Goal: Use online tool/utility: Use online tool/utility

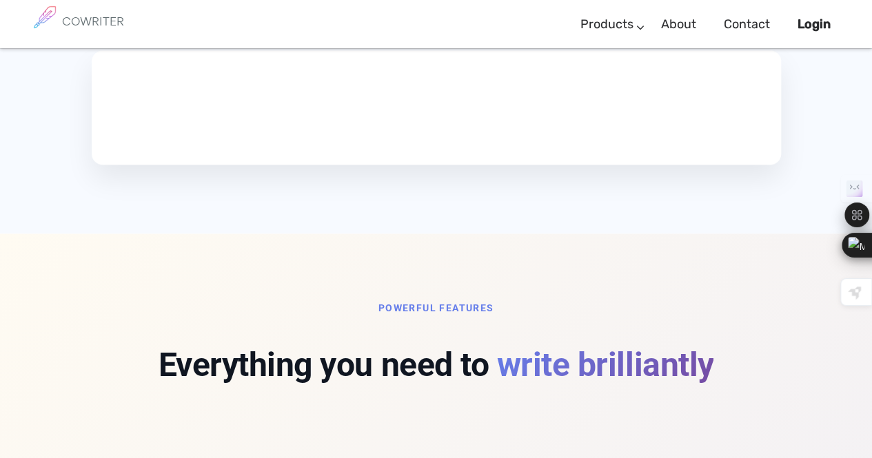
scroll to position [883, 0]
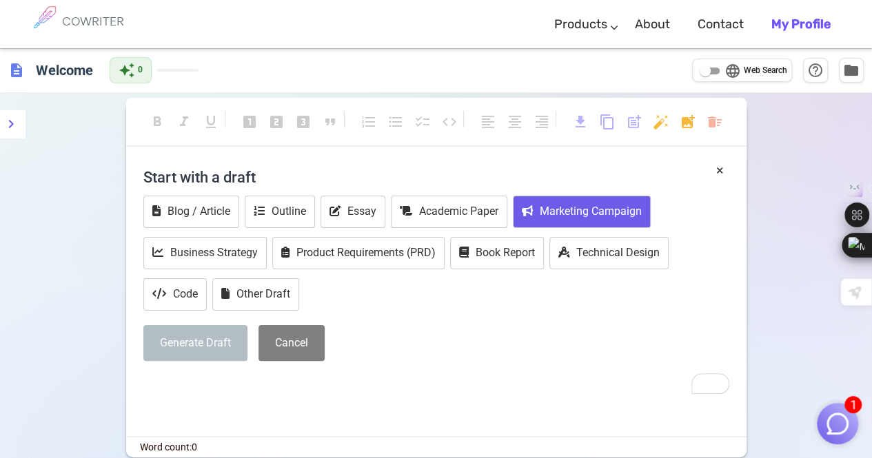
click at [551, 204] on button "Marketing Campaign" at bounding box center [582, 212] width 138 height 32
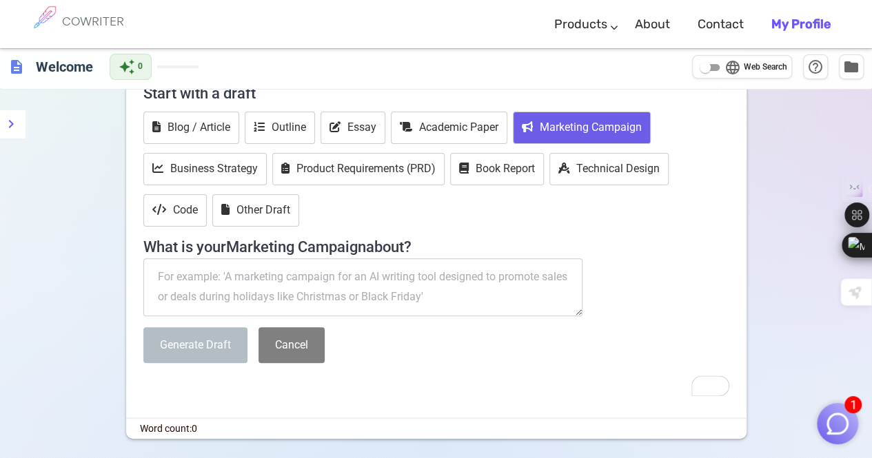
scroll to position [72, 0]
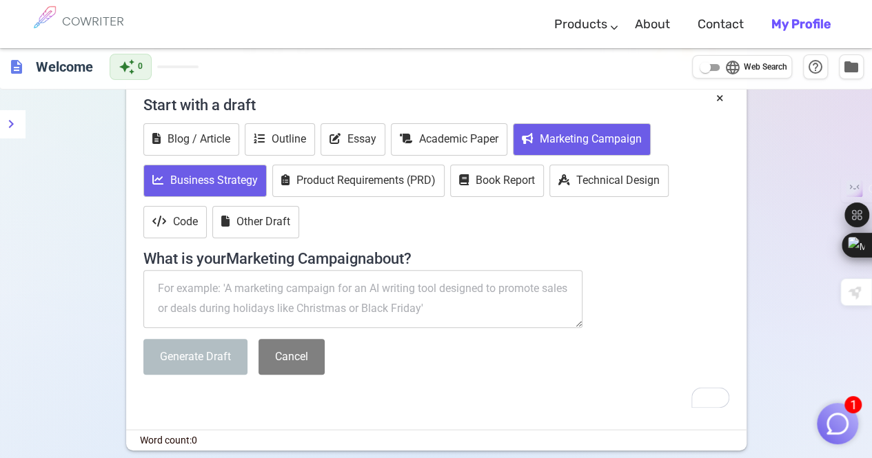
click at [245, 172] on button "Business Strategy" at bounding box center [204, 181] width 123 height 32
click at [587, 148] on button "Marketing Campaign" at bounding box center [582, 139] width 138 height 32
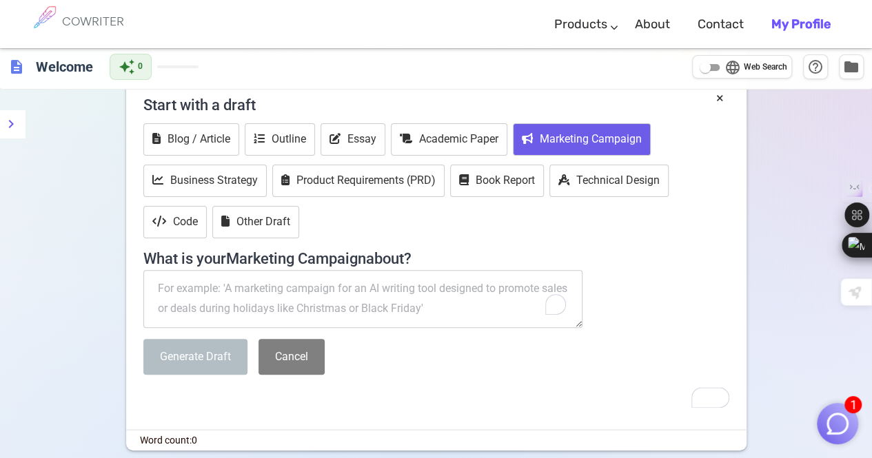
click at [183, 301] on textarea "To enrich screen reader interactions, please activate Accessibility in Grammarl…" at bounding box center [363, 299] width 440 height 58
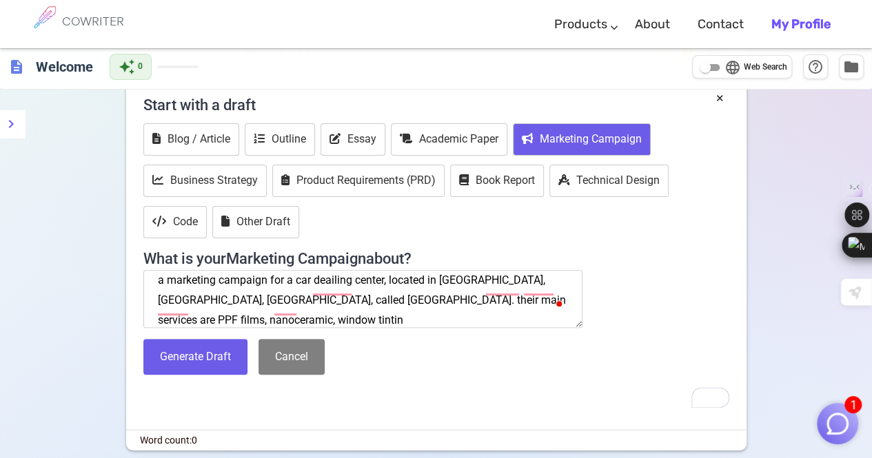
scroll to position [8, 0]
type textarea "a marketing campaign for a car deailing center, located in [GEOGRAPHIC_DATA], […"
click at [201, 367] on button "Generate Draft" at bounding box center [195, 357] width 104 height 37
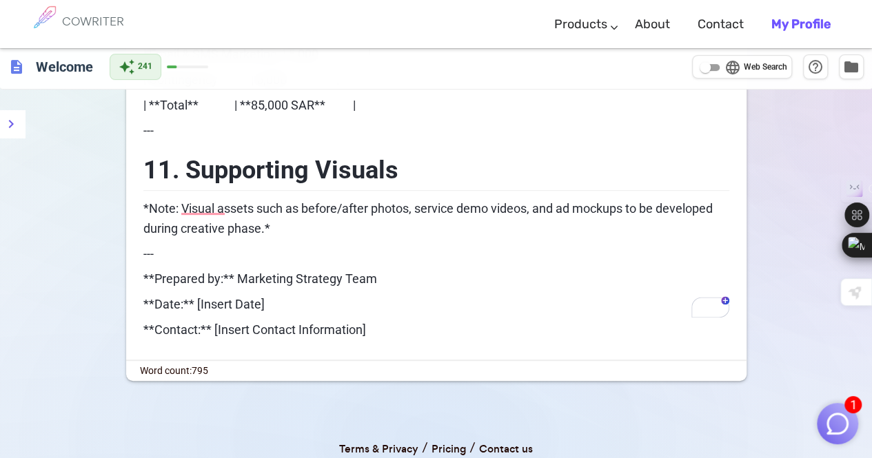
scroll to position [2819, 0]
